Goal: Information Seeking & Learning: Find contact information

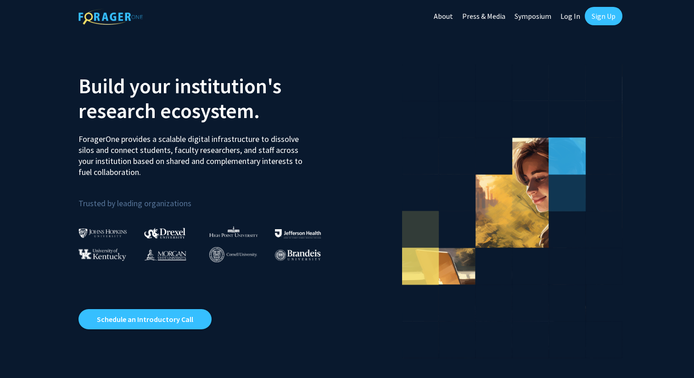
click at [568, 15] on link "Log In" at bounding box center [570, 16] width 29 height 32
select select
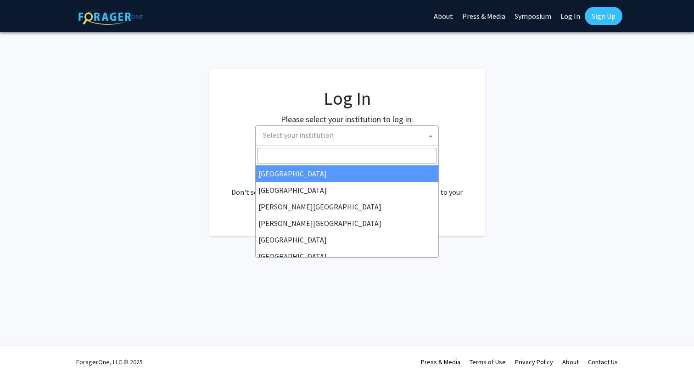
click at [327, 126] on span "Select your institution" at bounding box center [348, 135] width 179 height 19
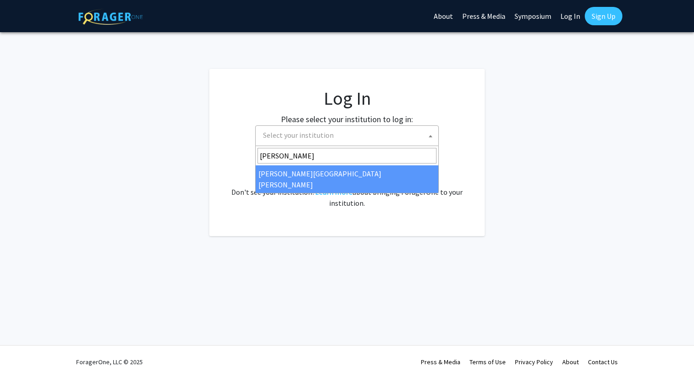
type input "john"
select select "1"
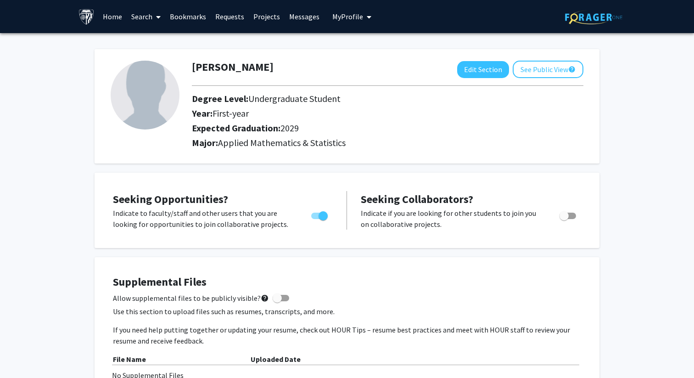
click at [144, 19] on link "Search" at bounding box center [146, 16] width 39 height 32
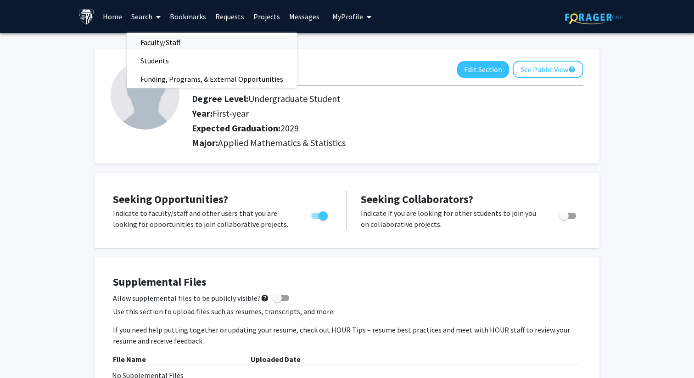
click at [162, 46] on span "Faculty/Staff" at bounding box center [160, 42] width 67 height 18
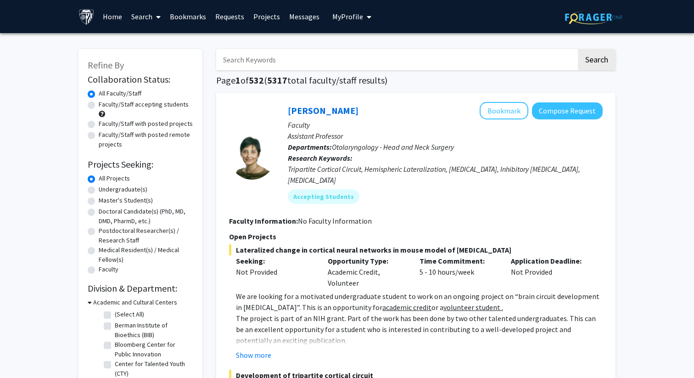
click at [349, 20] on span "My Profile" at bounding box center [347, 16] width 31 height 9
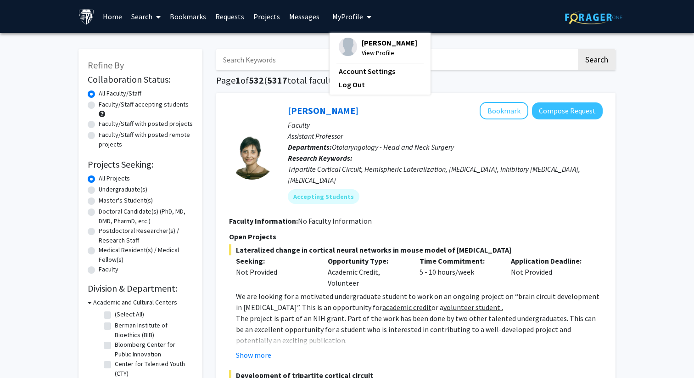
click at [92, 15] on img at bounding box center [87, 17] width 16 height 16
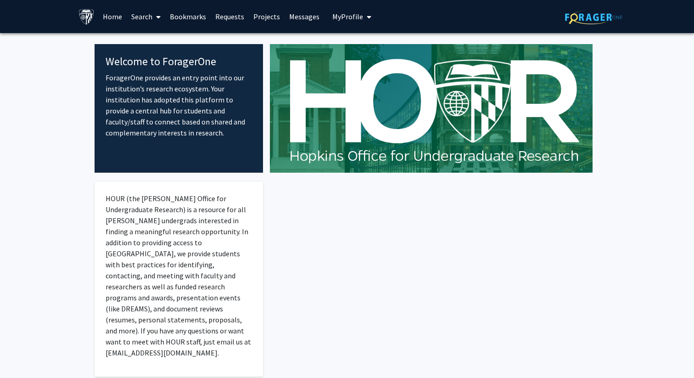
click at [109, 14] on link "Home" at bounding box center [112, 16] width 28 height 32
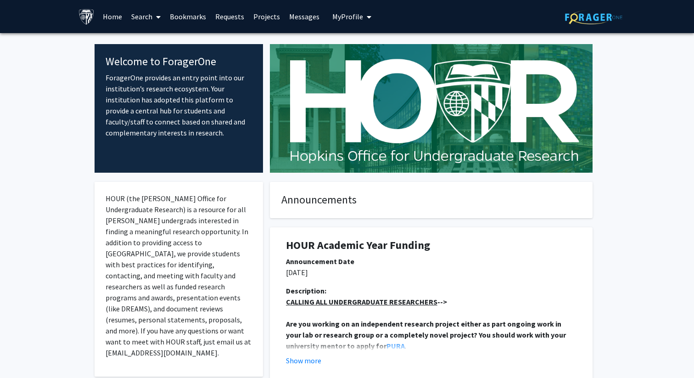
click at [113, 17] on link "Home" at bounding box center [112, 16] width 28 height 32
click at [292, 363] on button "Show more" at bounding box center [303, 360] width 35 height 11
click at [575, 17] on img at bounding box center [593, 17] width 57 height 14
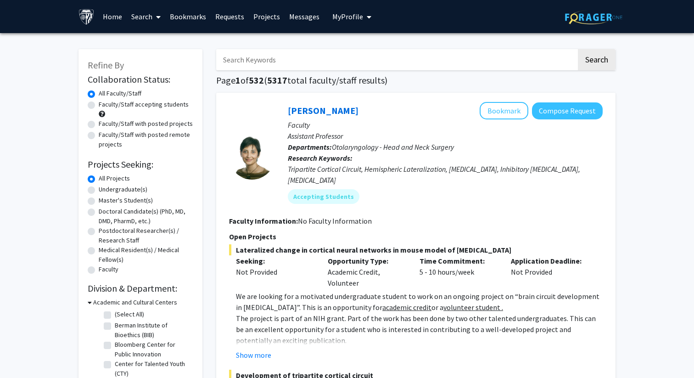
click at [152, 15] on link "Search" at bounding box center [146, 16] width 39 height 32
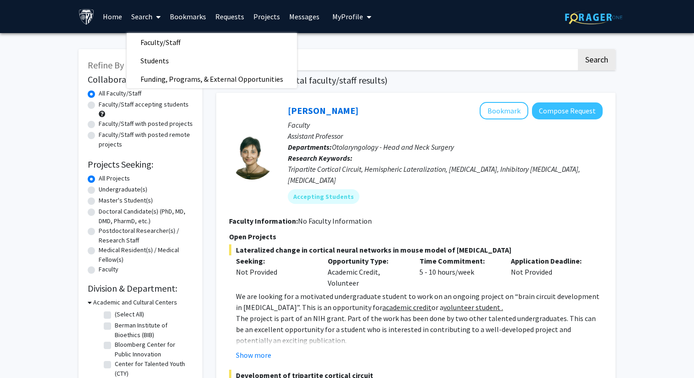
click at [345, 21] on button "My Profile" at bounding box center [352, 16] width 45 height 33
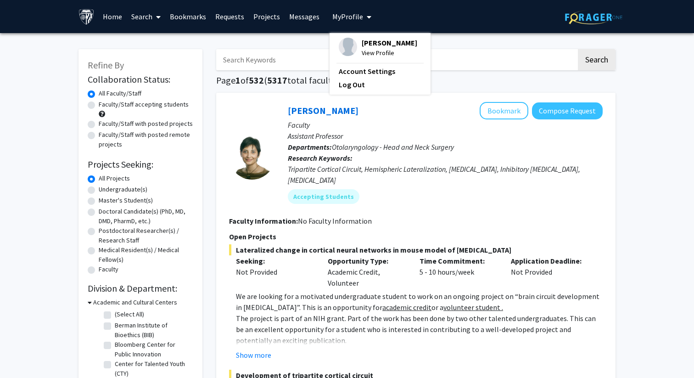
click at [439, 81] on h1 "Page 1 of 532 ( 5317 total faculty/staff results)" at bounding box center [415, 80] width 399 height 11
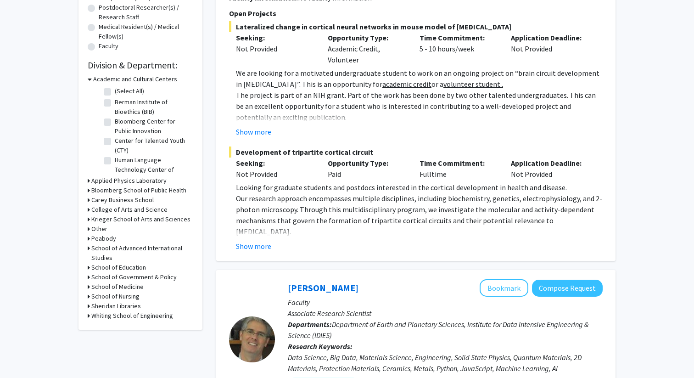
scroll to position [225, 0]
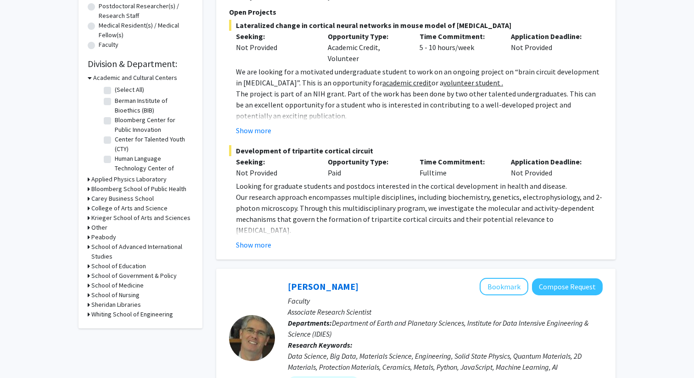
click at [159, 317] on h3 "Whiting School of Engineering" at bounding box center [132, 314] width 82 height 10
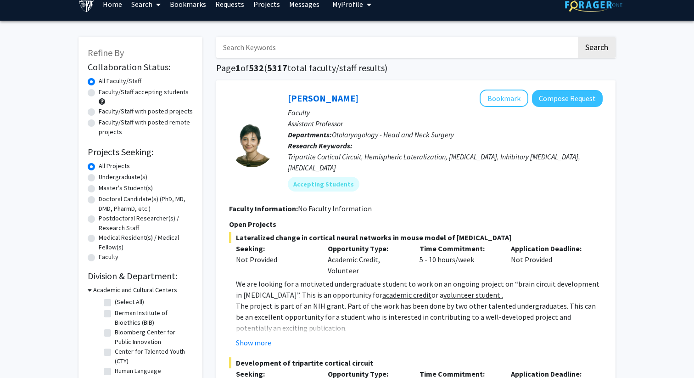
scroll to position [10, 0]
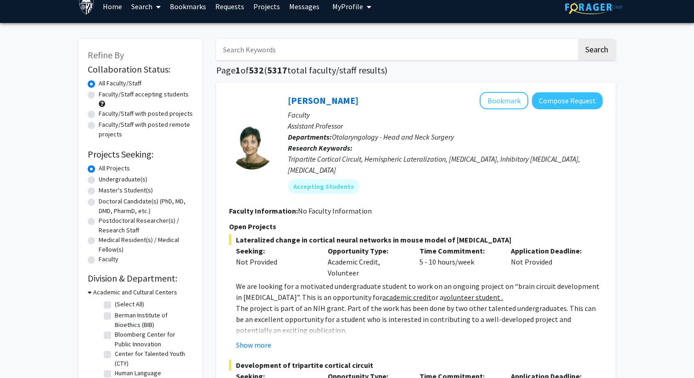
click at [293, 47] on input "Search Keywords" at bounding box center [396, 49] width 360 height 21
click at [578, 39] on button "Search" at bounding box center [597, 49] width 38 height 21
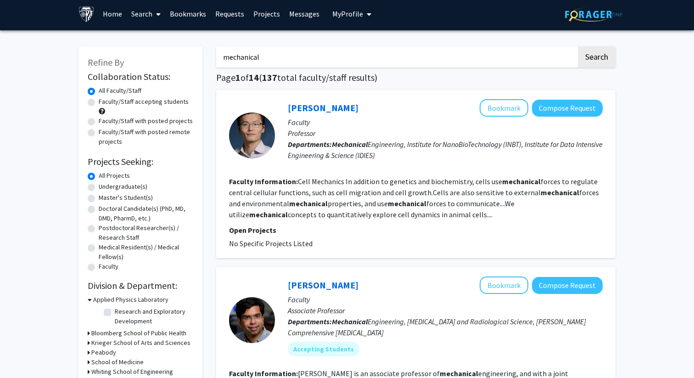
scroll to position [22, 0]
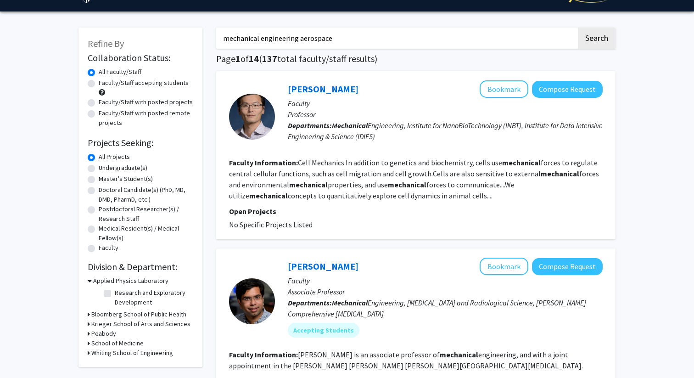
type input "mechanical engineering aerospace"
click at [578, 28] on button "Search" at bounding box center [597, 38] width 38 height 21
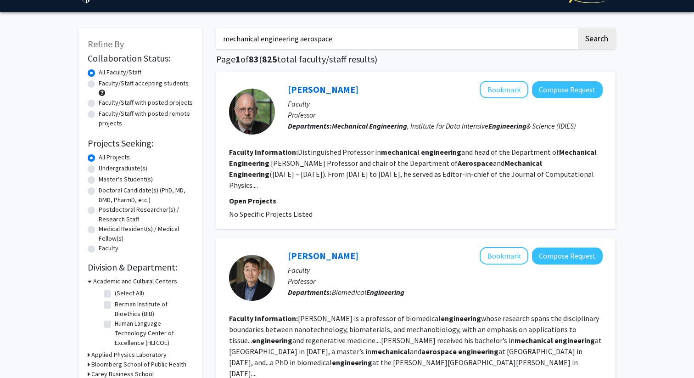
scroll to position [36, 0]
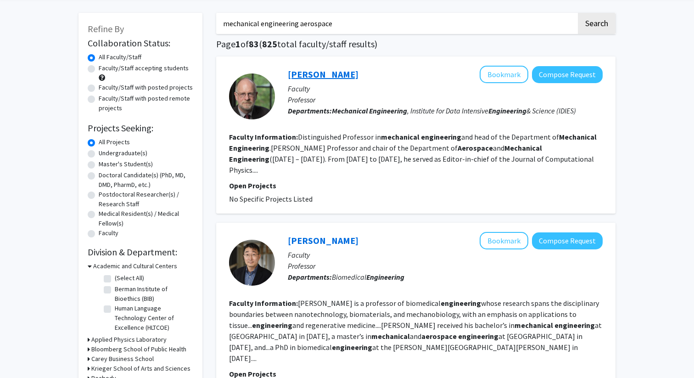
click at [315, 77] on link "[PERSON_NAME]" at bounding box center [323, 73] width 71 height 11
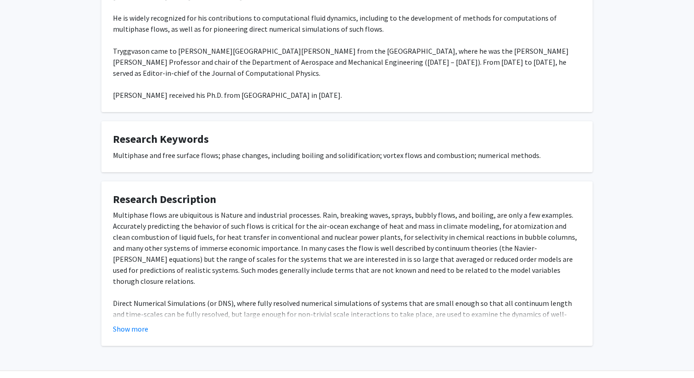
scroll to position [204, 0]
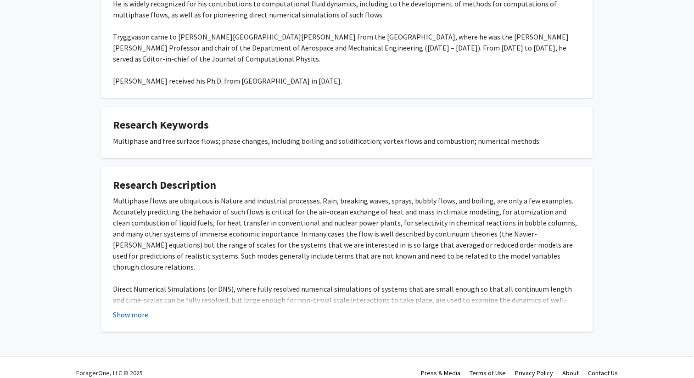
click at [136, 309] on button "Show more" at bounding box center [130, 314] width 35 height 11
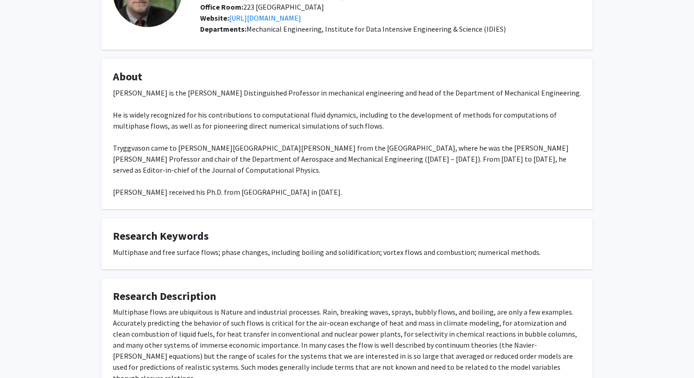
scroll to position [0, 0]
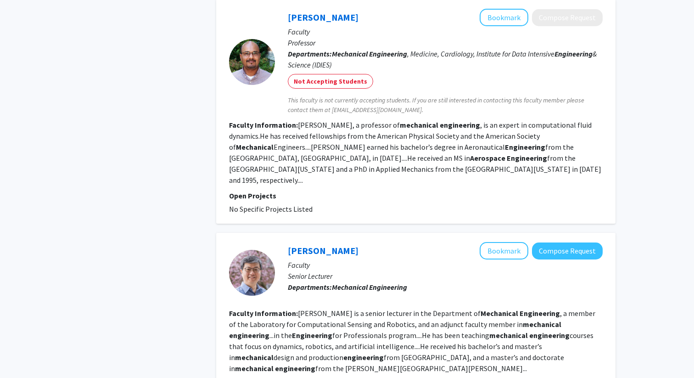
scroll to position [1954, 0]
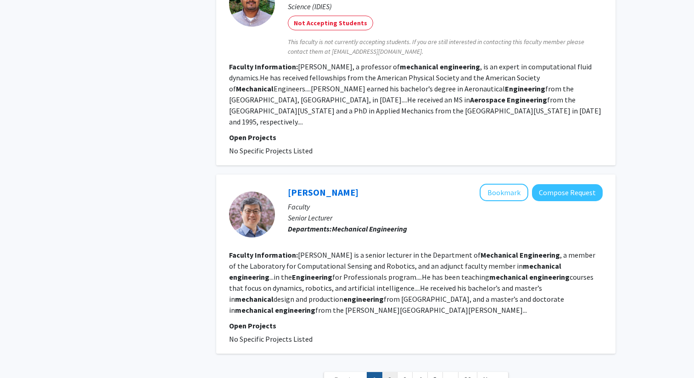
click at [392, 372] on link "2" at bounding box center [390, 380] width 16 height 16
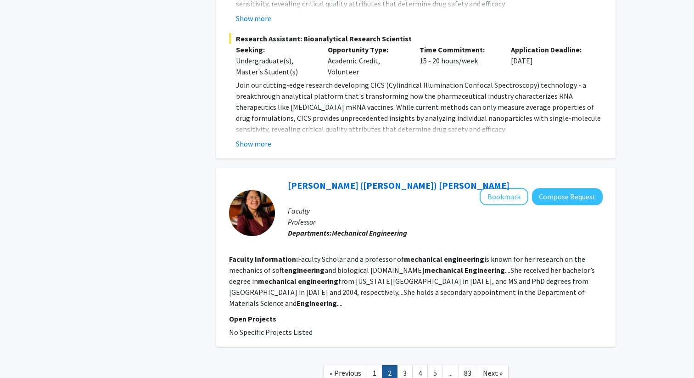
scroll to position [2096, 0]
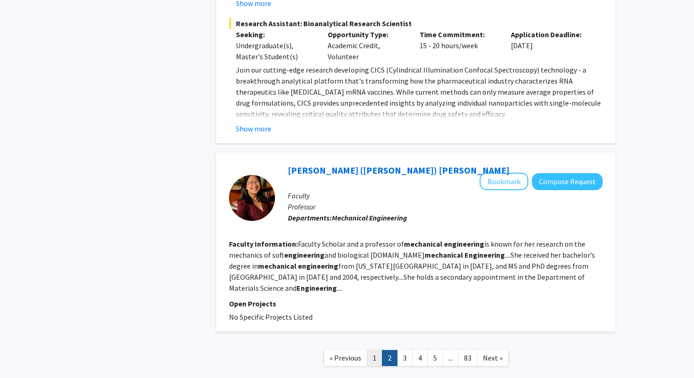
click at [370, 350] on link "1" at bounding box center [375, 358] width 16 height 16
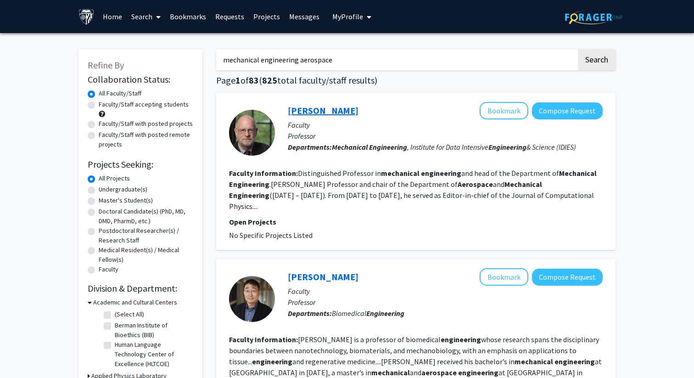
click at [320, 107] on link "[PERSON_NAME]" at bounding box center [323, 110] width 71 height 11
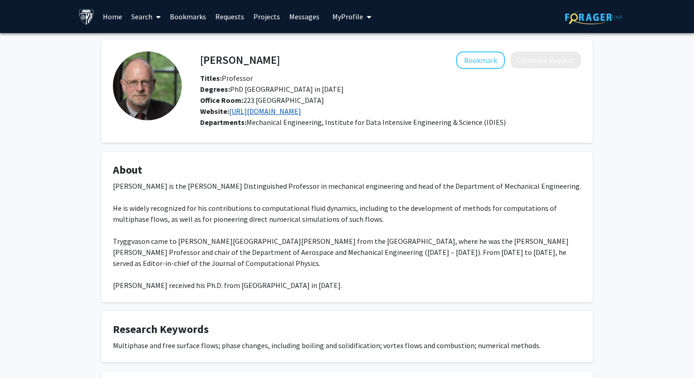
click at [261, 112] on link "[URL][DOMAIN_NAME]" at bounding box center [265, 111] width 72 height 9
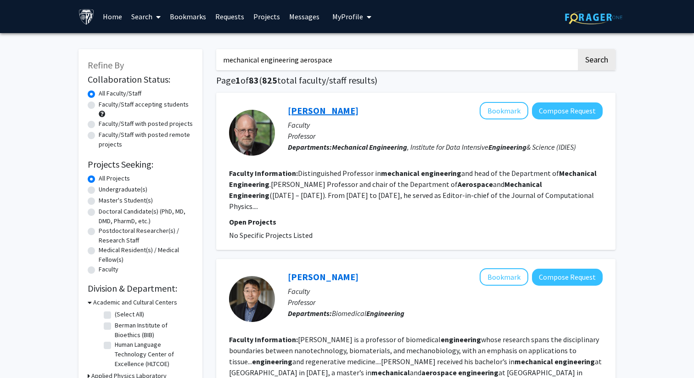
click at [340, 107] on link "[PERSON_NAME]" at bounding box center [323, 110] width 71 height 11
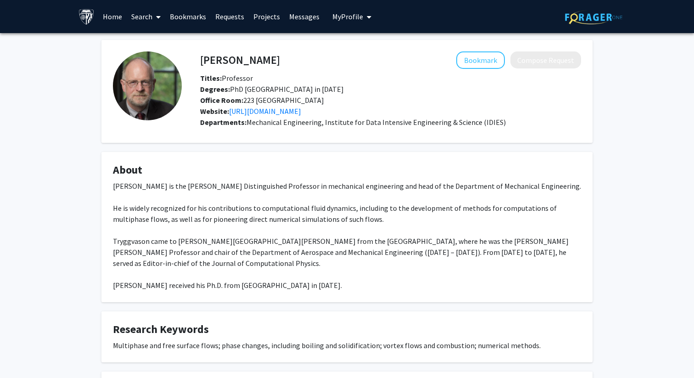
click at [243, 60] on h4 "[PERSON_NAME]" at bounding box center [240, 59] width 80 height 17
click at [246, 114] on link "[URL][DOMAIN_NAME]" at bounding box center [265, 111] width 72 height 9
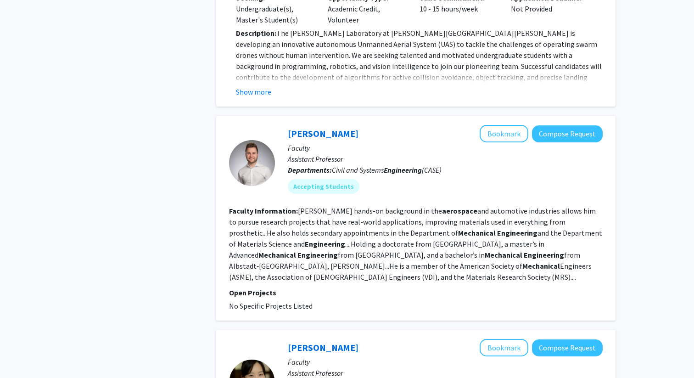
scroll to position [1158, 0]
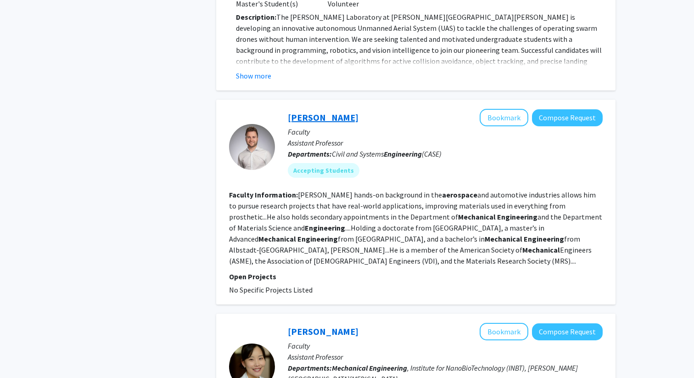
click at [329, 112] on link "[PERSON_NAME]" at bounding box center [323, 117] width 71 height 11
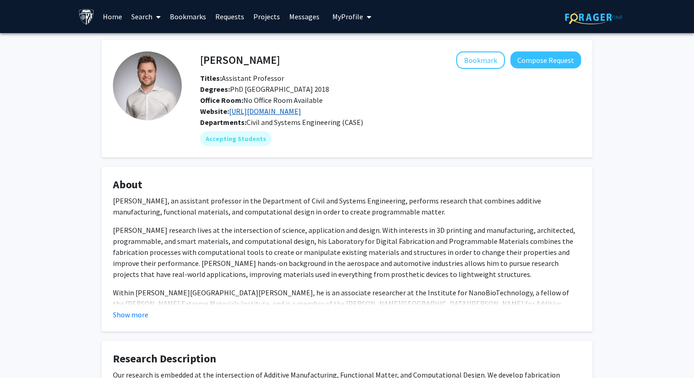
click at [286, 115] on link "[URL][DOMAIN_NAME]" at bounding box center [265, 111] width 72 height 9
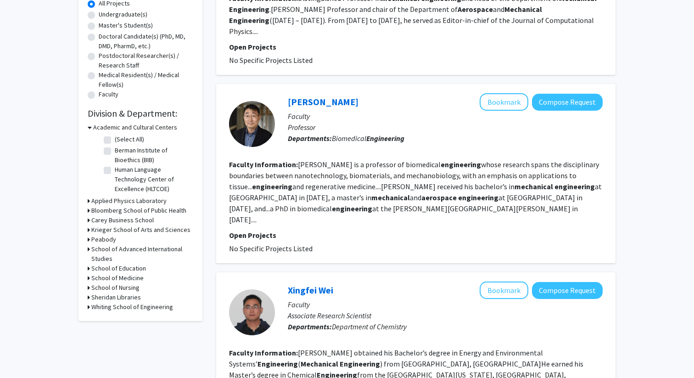
scroll to position [175, 0]
